Goal: Transaction & Acquisition: Purchase product/service

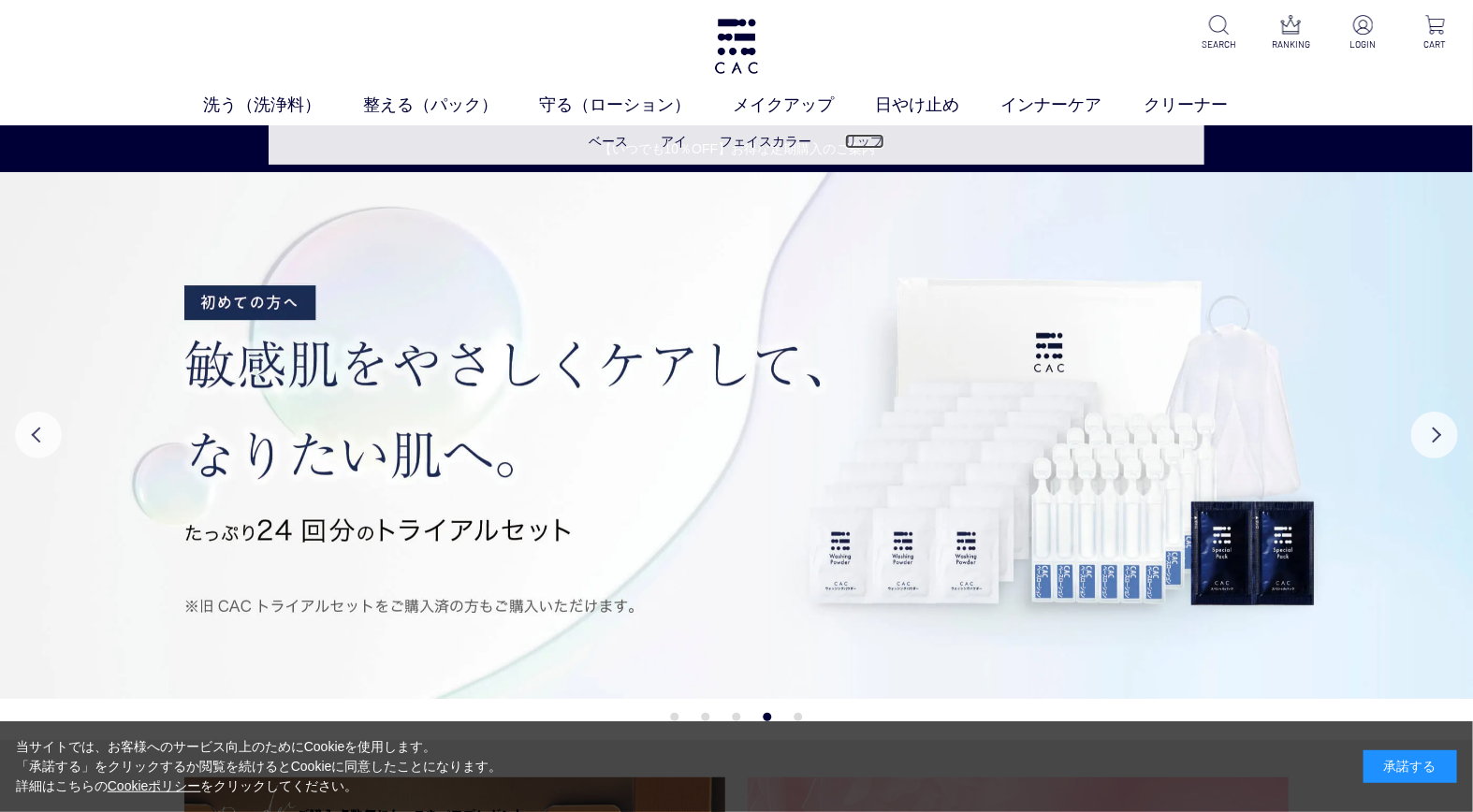
click at [863, 141] on link "リップ" at bounding box center [864, 142] width 39 height 15
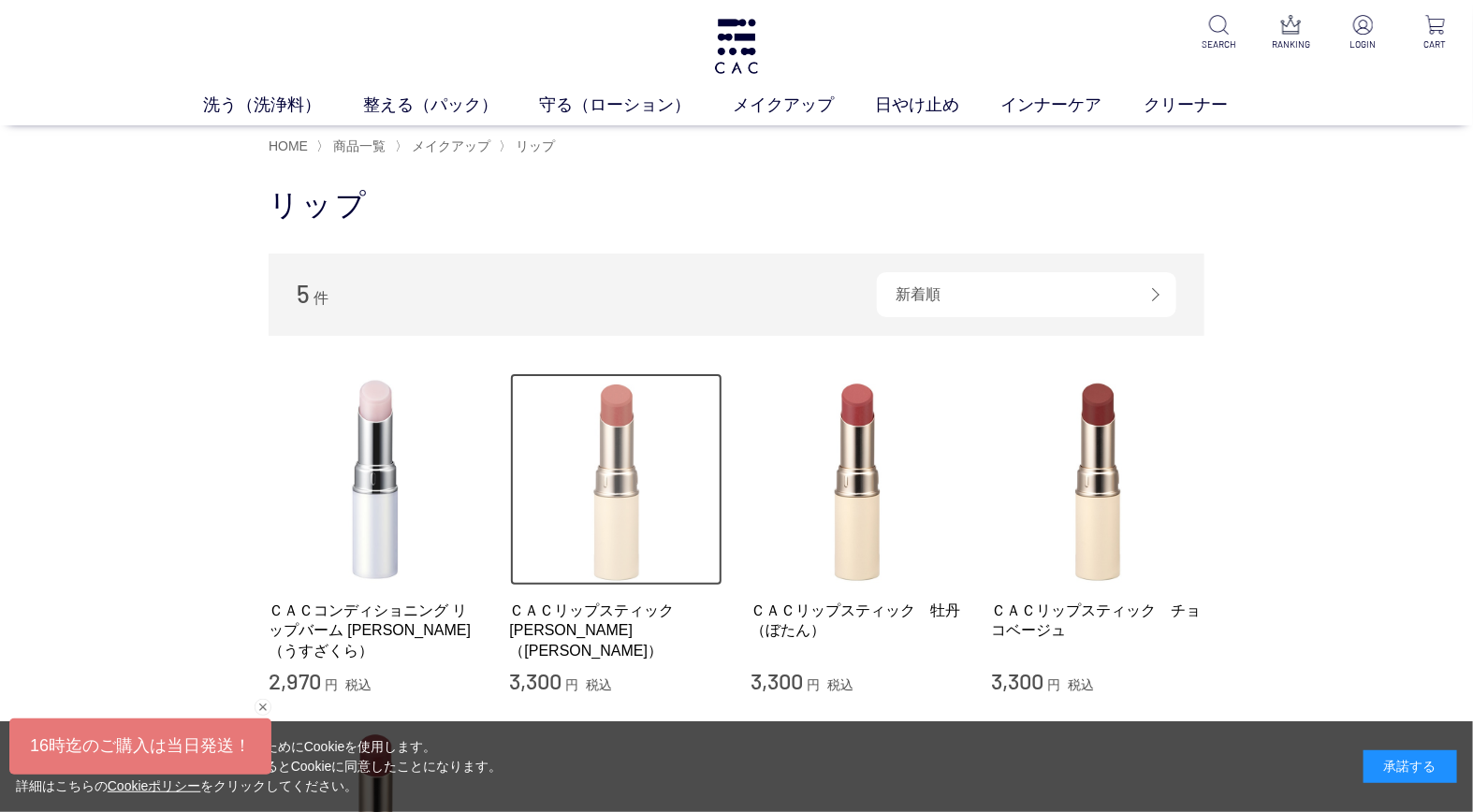
click at [640, 449] on img at bounding box center [616, 480] width 214 height 214
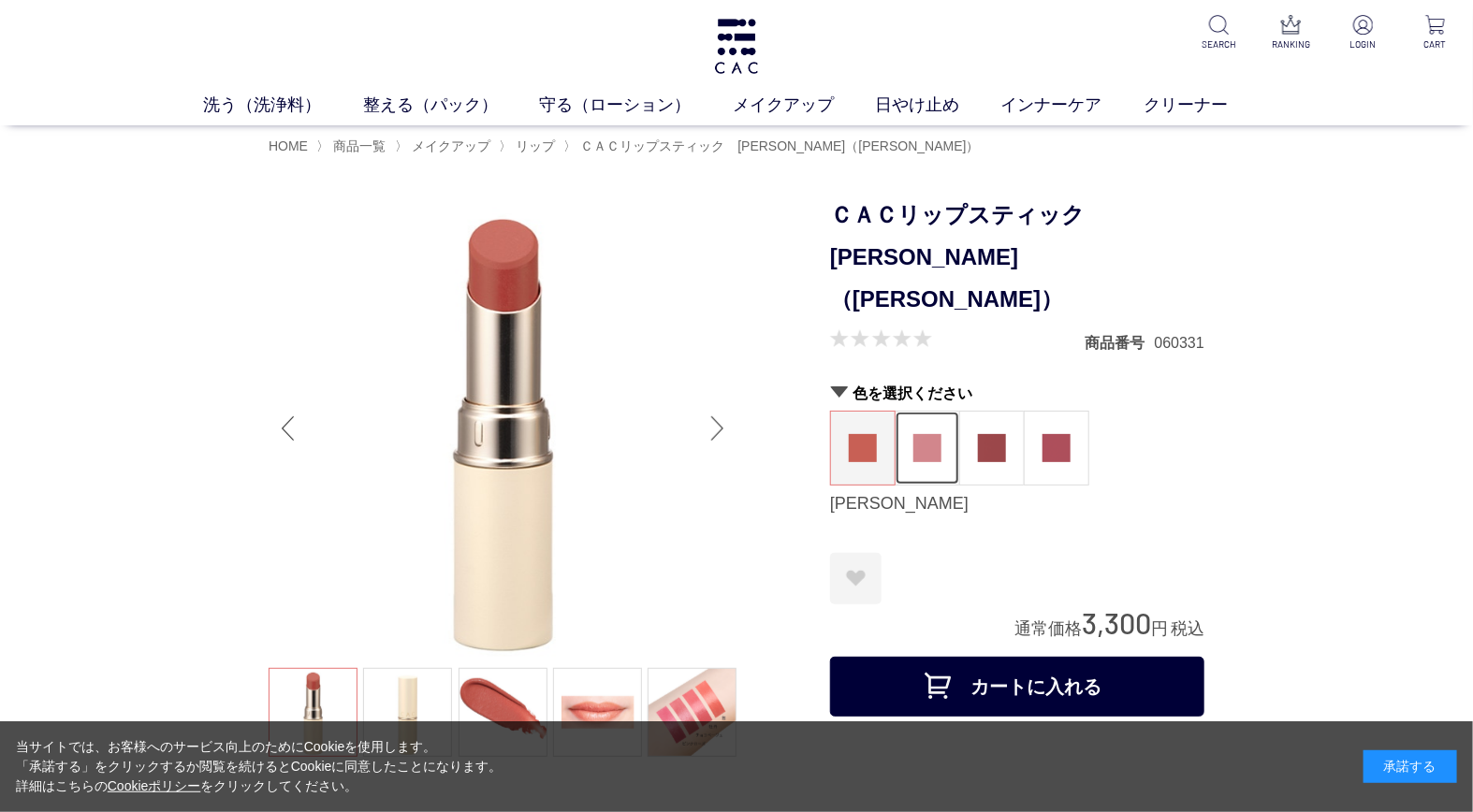
click at [905, 415] on figure at bounding box center [927, 448] width 64 height 73
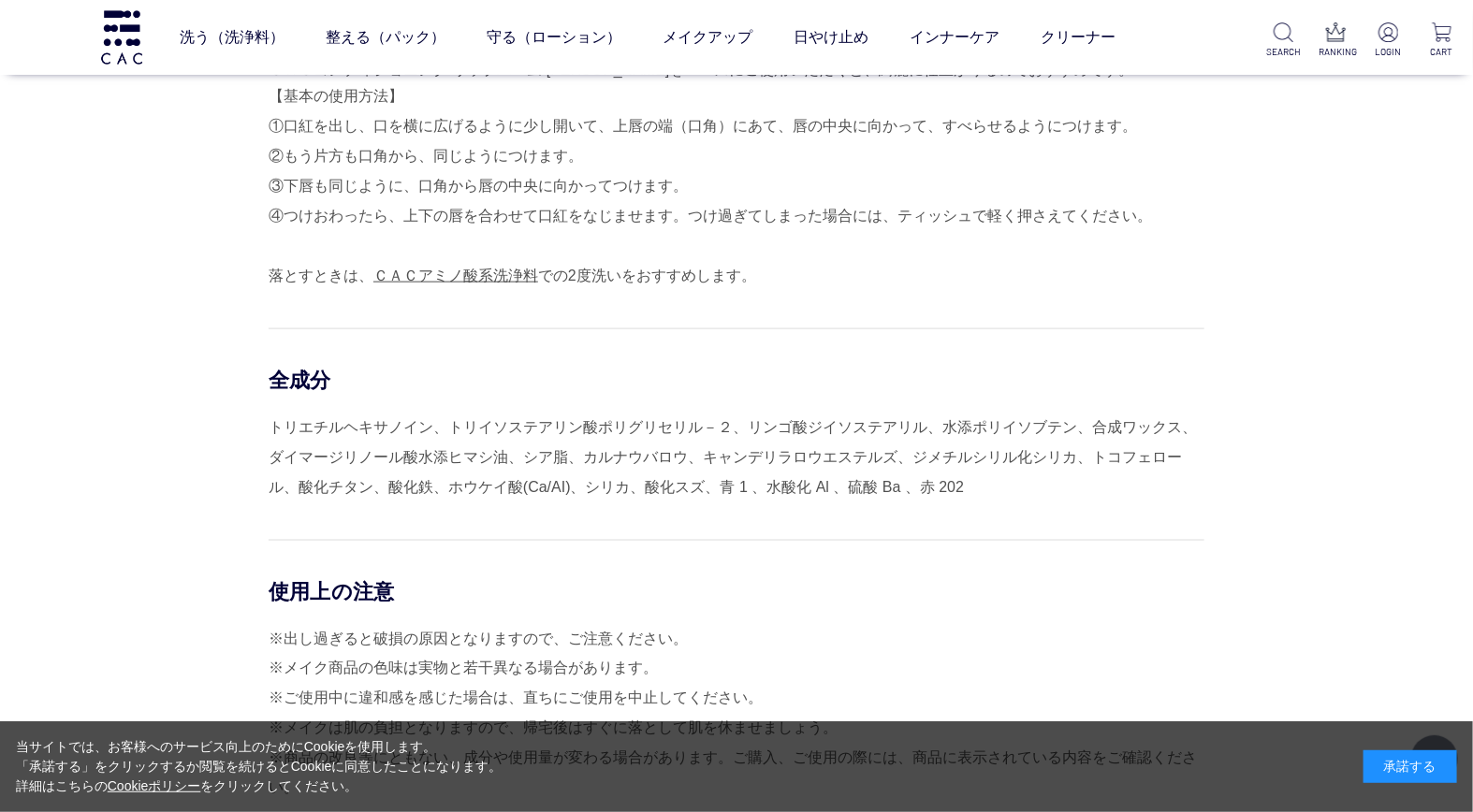
scroll to position [1040, 0]
